Goal: Task Accomplishment & Management: Manage account settings

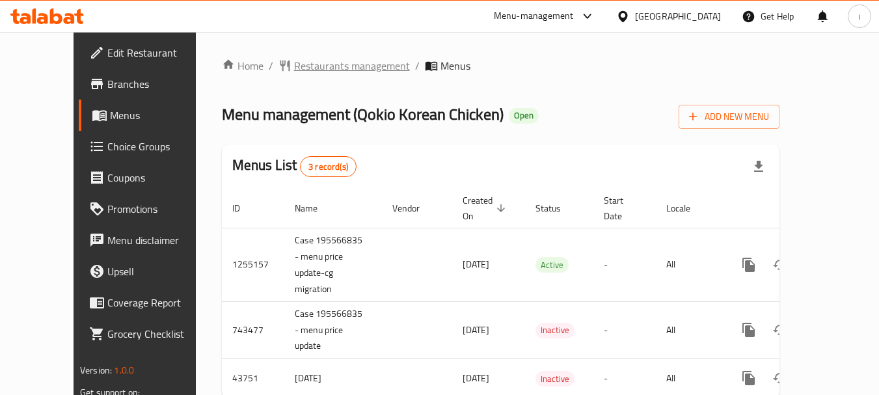
click at [315, 69] on span "Restaurants management" at bounding box center [352, 66] width 116 height 16
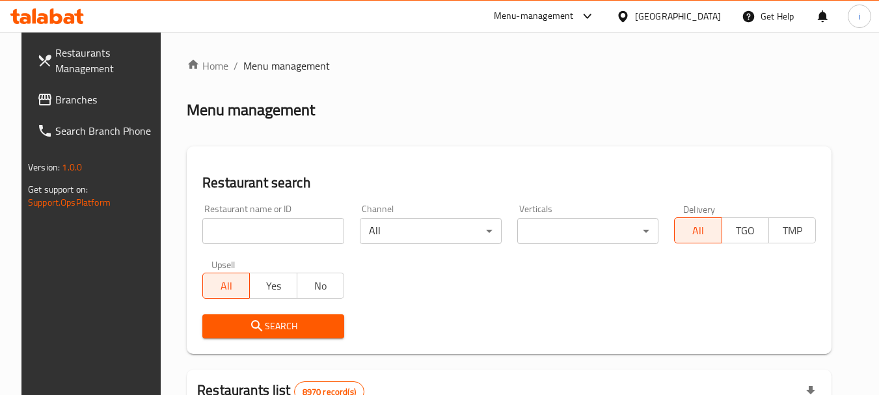
click at [269, 234] on input "search" at bounding box center [273, 231] width 142 height 26
paste input "21646"
type input "21646"
click button "Search" at bounding box center [273, 326] width 142 height 24
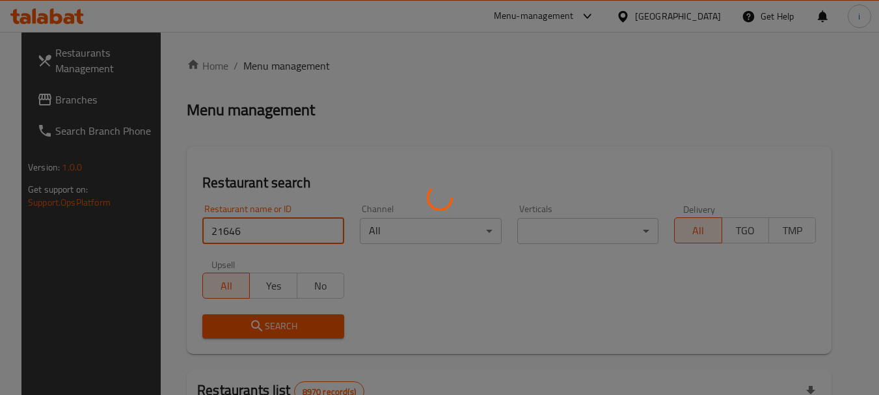
click button "Search" at bounding box center [273, 326] width 142 height 24
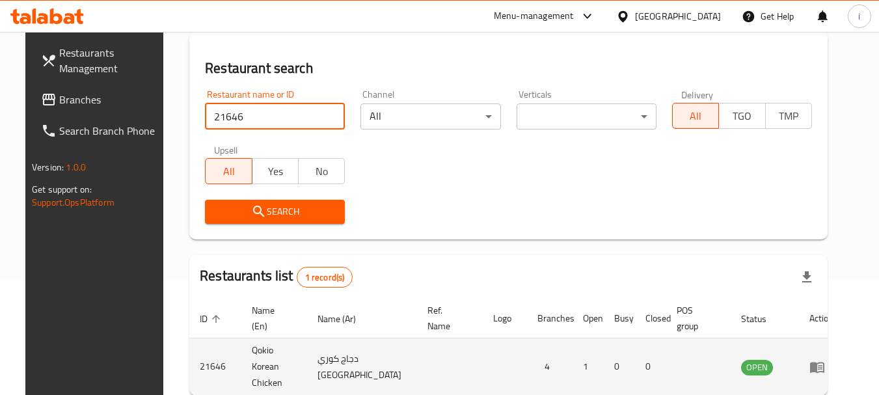
scroll to position [169, 0]
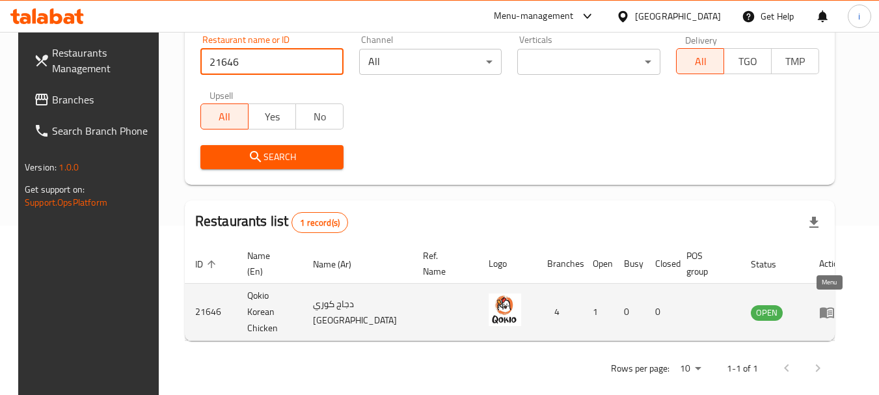
click at [828, 310] on icon "enhanced table" at bounding box center [830, 312] width 5 height 5
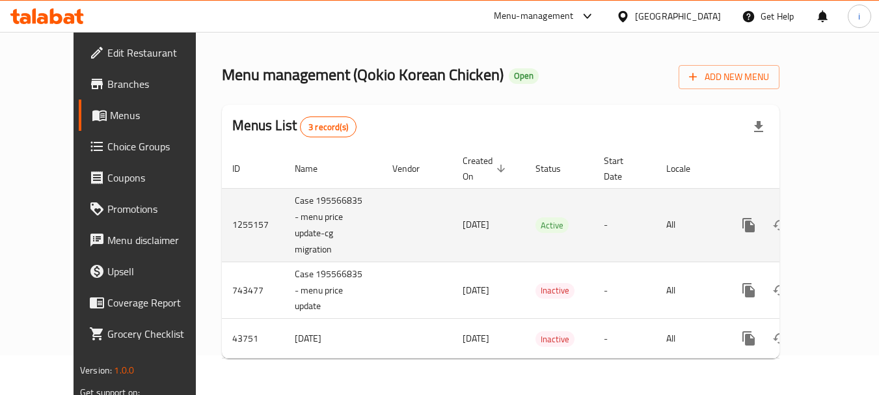
scroll to position [25, 0]
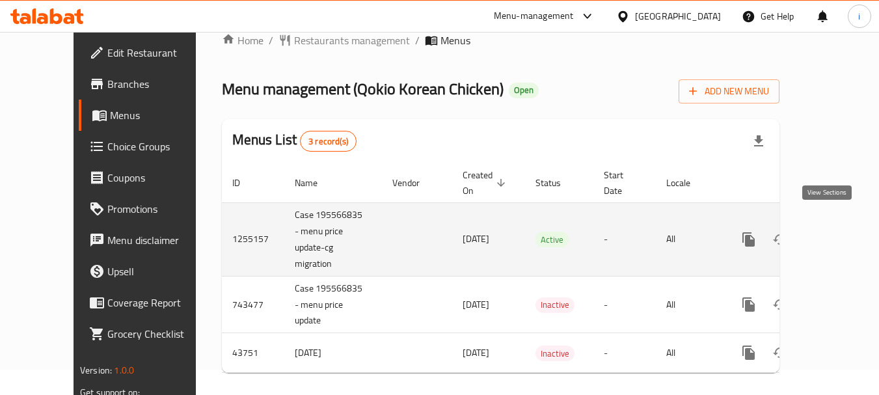
click at [835, 232] on icon "enhanced table" at bounding box center [843, 240] width 16 height 16
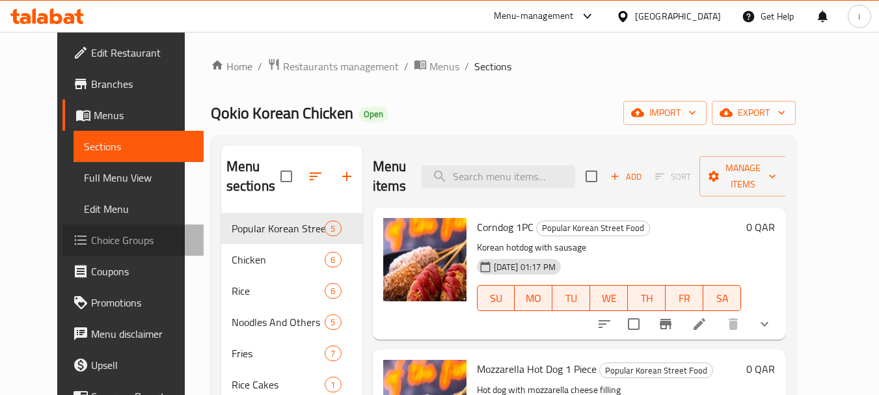
click at [91, 241] on span "Choice Groups" at bounding box center [142, 240] width 103 height 16
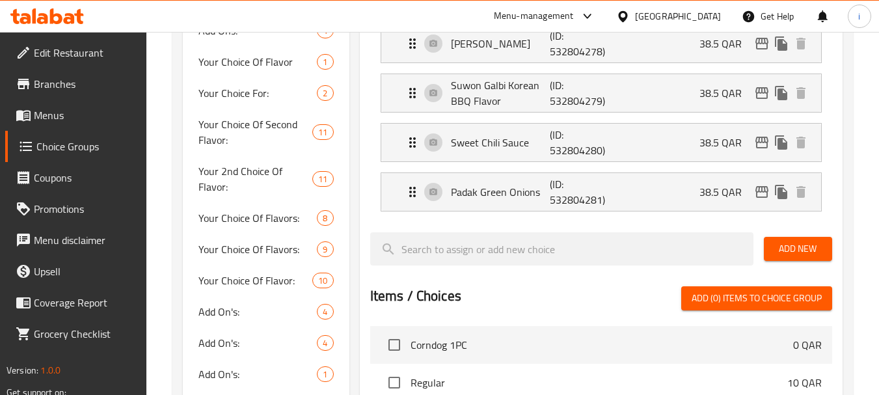
scroll to position [586, 0]
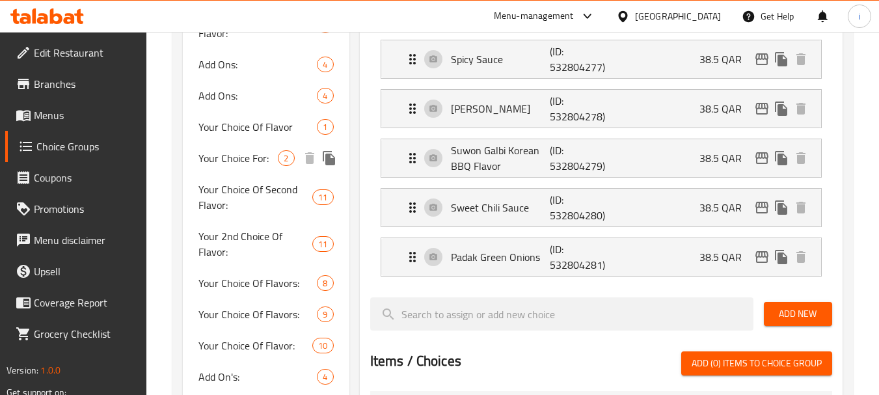
click at [240, 158] on span "Your Choice For:" at bounding box center [238, 158] width 79 height 16
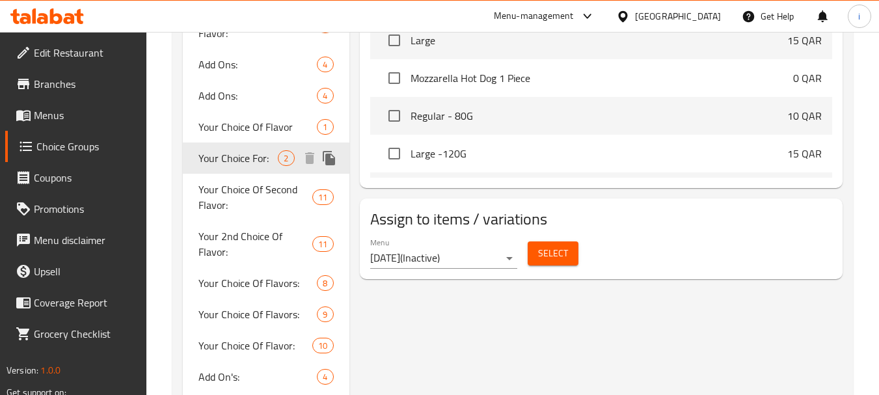
type input "Your Choice For:"
type input "اختيارك ل:"
type input "0"
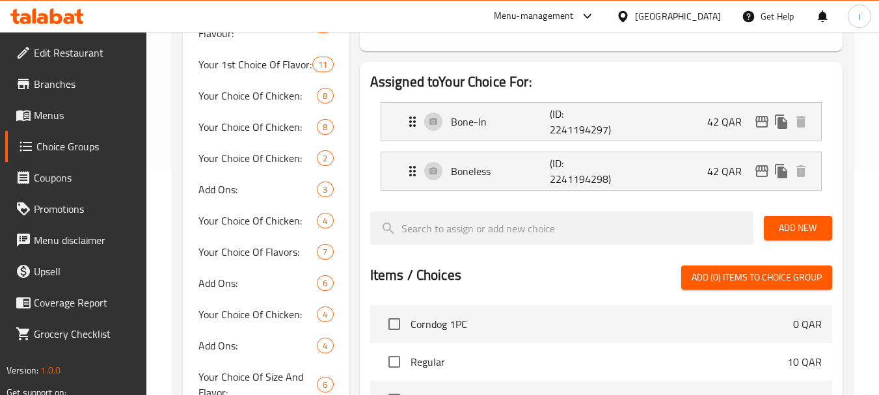
scroll to position [195, 0]
